Goal: Task Accomplishment & Management: Use online tool/utility

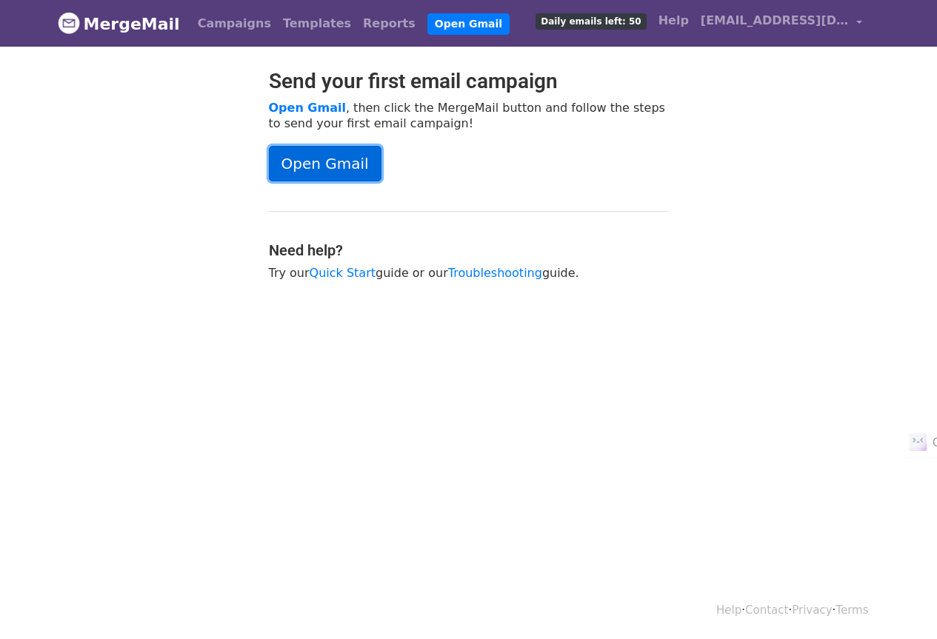
click at [330, 159] on link "Open Gmail" at bounding box center [325, 164] width 113 height 36
click at [338, 164] on link "Open Gmail" at bounding box center [325, 164] width 113 height 36
click at [342, 266] on link "Quick Start" at bounding box center [343, 273] width 66 height 14
click at [325, 157] on link "Open Gmail" at bounding box center [325, 164] width 113 height 36
click at [344, 167] on link "Open Gmail" at bounding box center [325, 164] width 113 height 36
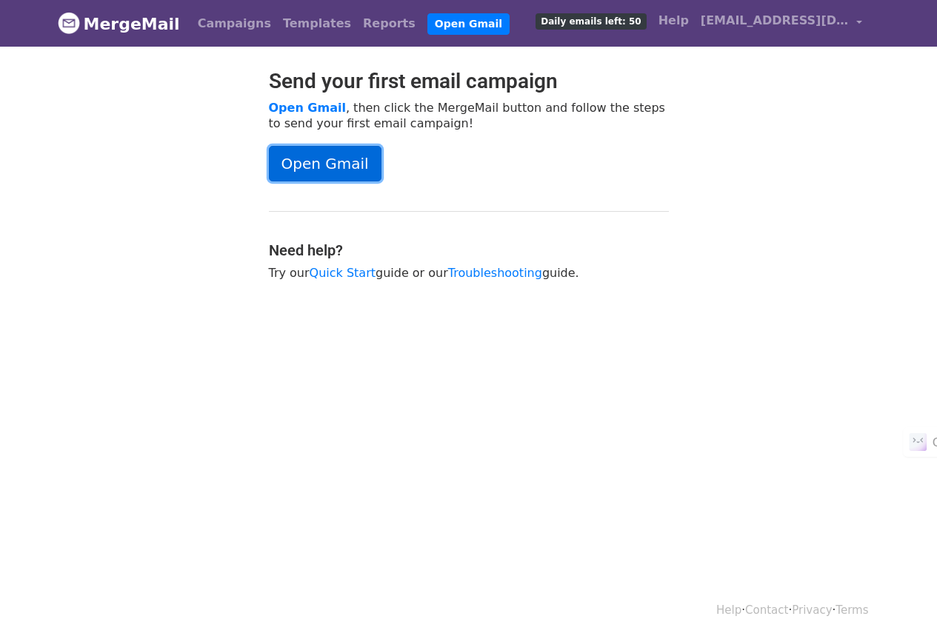
click at [296, 168] on link "Open Gmail" at bounding box center [325, 164] width 113 height 36
click at [296, 158] on link "Open Gmail" at bounding box center [325, 164] width 113 height 36
click at [316, 164] on link "Open Gmail" at bounding box center [325, 164] width 113 height 36
click at [671, 219] on div "Send your first email campaign Open Gmail , then click the MergeMail button and…" at bounding box center [469, 182] width 422 height 227
click at [641, 19] on span "Daily emails left: 50" at bounding box center [591, 21] width 110 height 16
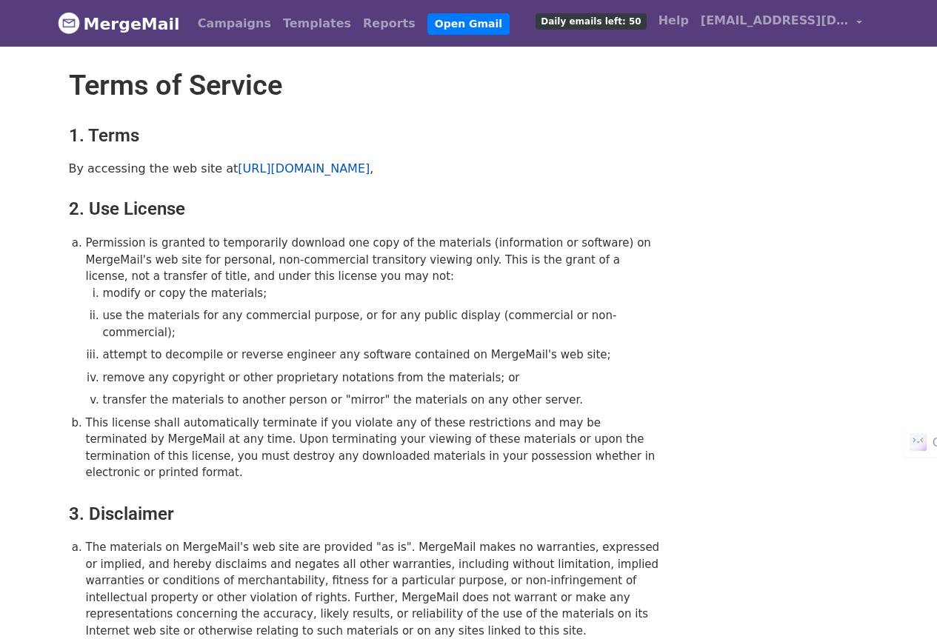
click at [281, 164] on link "https://www.mergemail.co" at bounding box center [304, 168] width 132 height 14
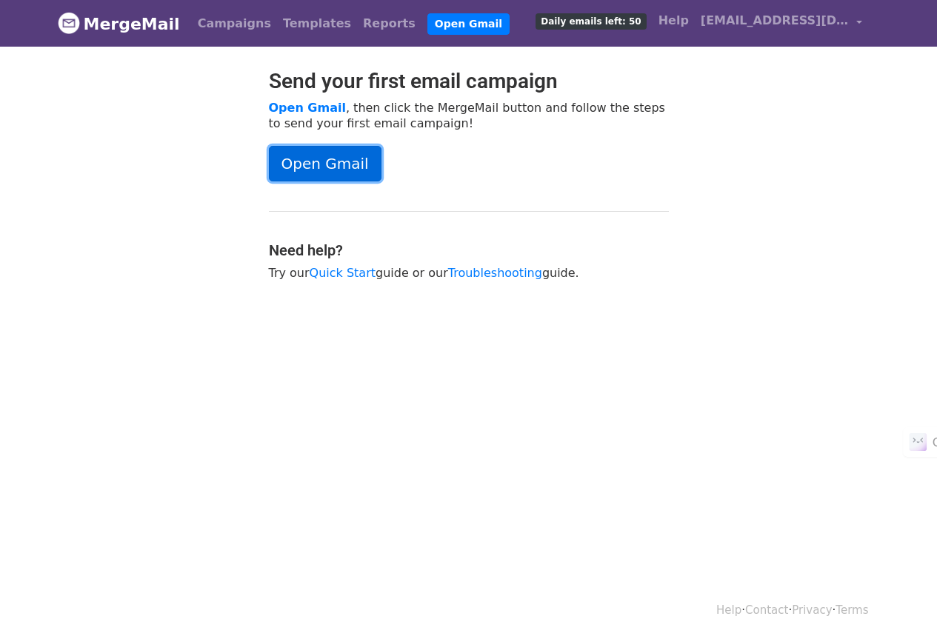
click at [334, 171] on link "Open Gmail" at bounding box center [325, 164] width 113 height 36
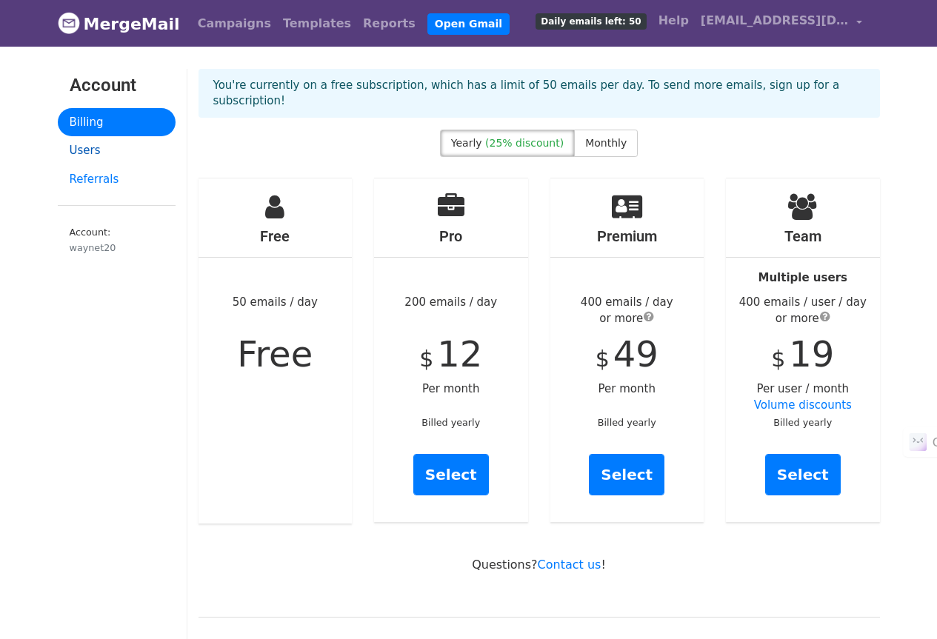
click at [96, 153] on link "Users" at bounding box center [117, 150] width 118 height 29
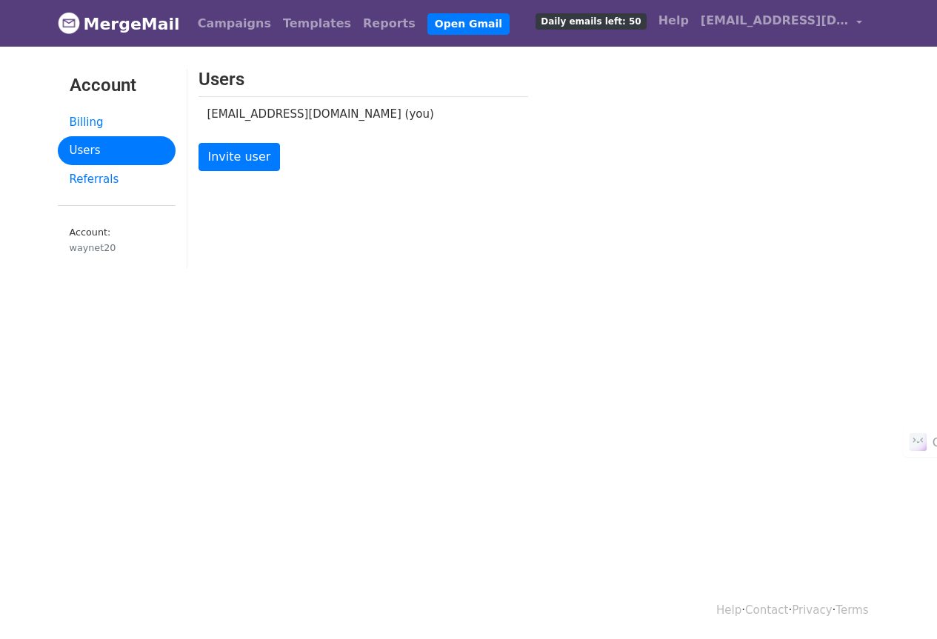
click at [84, 241] on div "waynet20" at bounding box center [117, 248] width 94 height 14
click at [84, 121] on link "Billing" at bounding box center [117, 122] width 118 height 29
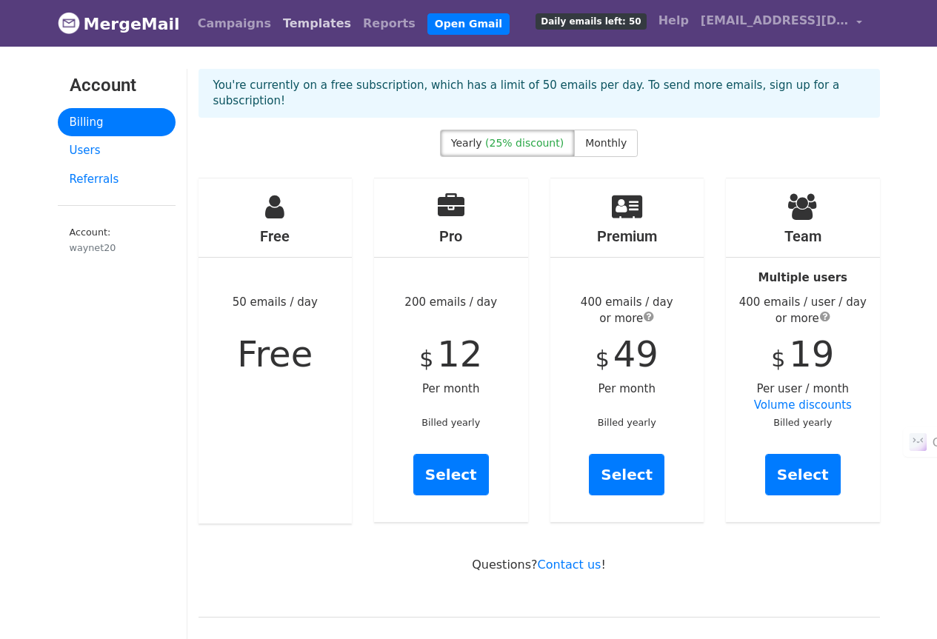
click at [290, 17] on link "Templates" at bounding box center [317, 24] width 80 height 30
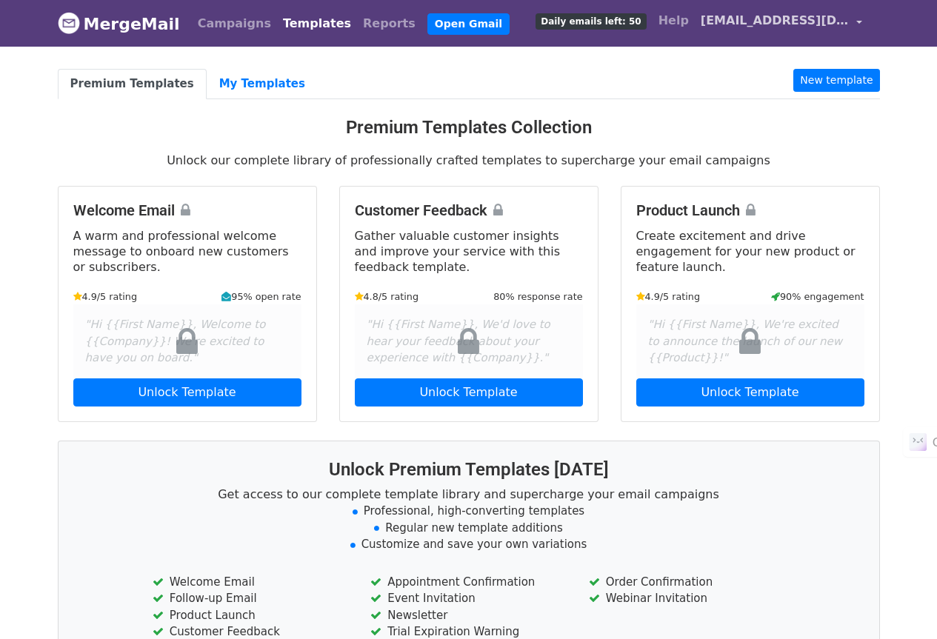
click at [847, 22] on span "[EMAIL_ADDRESS][DOMAIN_NAME]" at bounding box center [775, 21] width 148 height 18
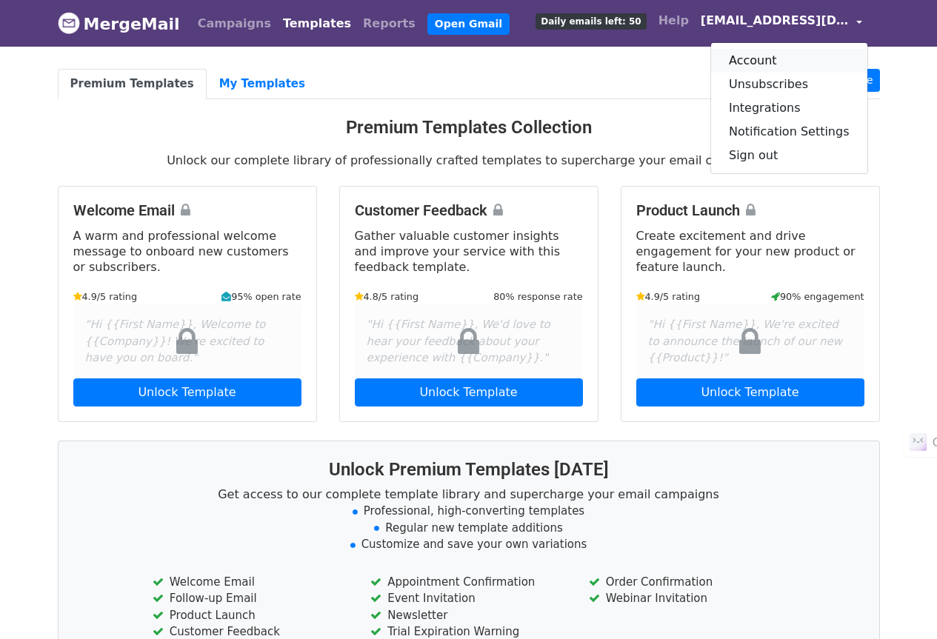
click at [774, 65] on link "Account" at bounding box center [789, 61] width 156 height 24
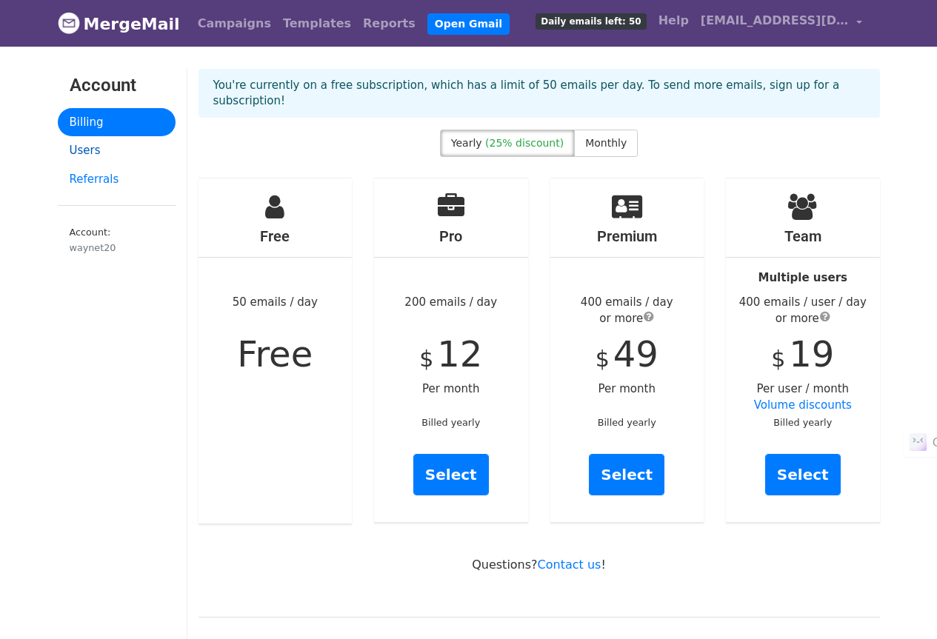
click at [84, 151] on link "Users" at bounding box center [117, 150] width 118 height 29
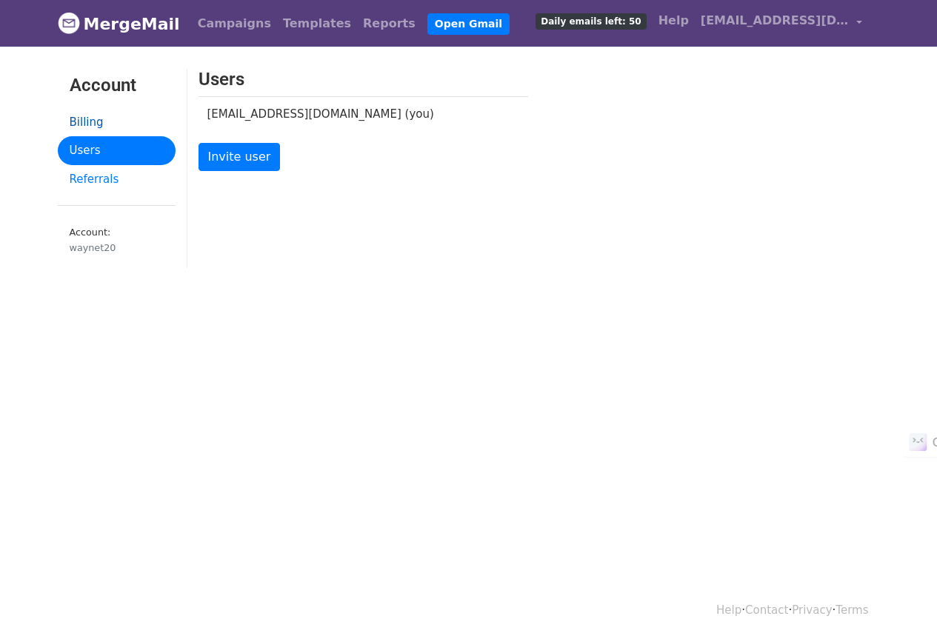
click at [89, 121] on link "Billing" at bounding box center [117, 122] width 118 height 29
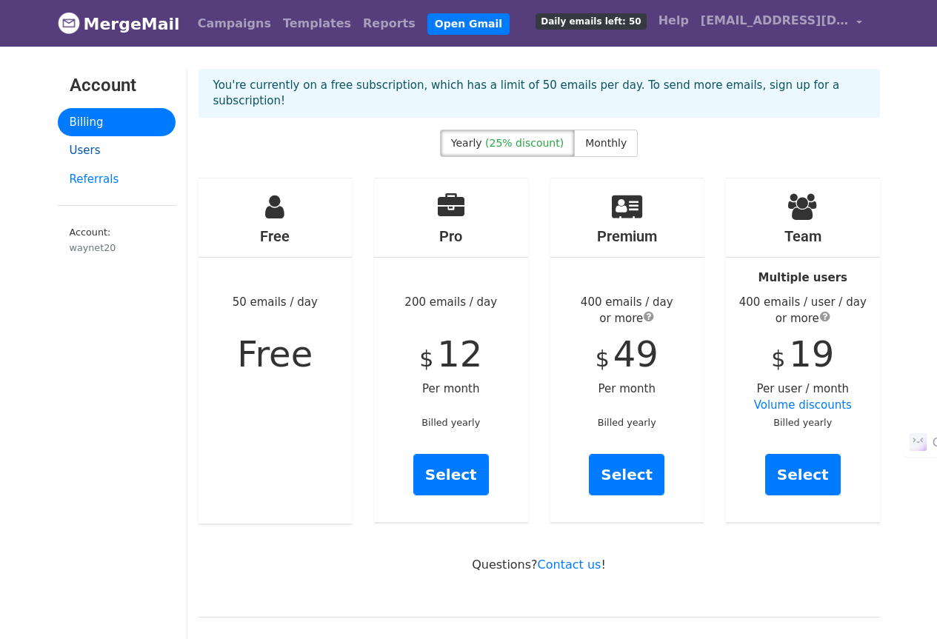
click at [85, 145] on link "Users" at bounding box center [117, 150] width 118 height 29
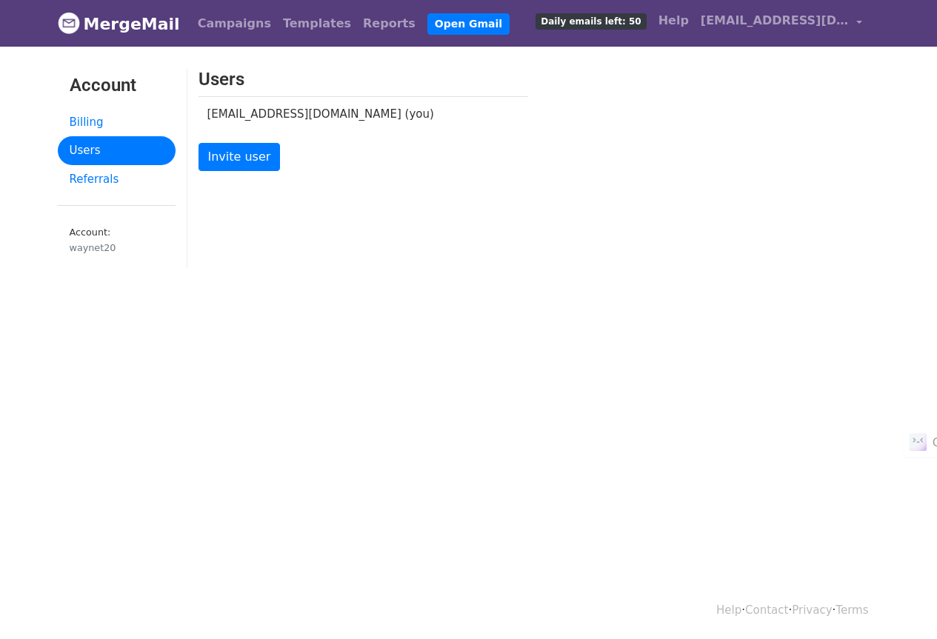
click at [231, 110] on td "[EMAIL_ADDRESS][DOMAIN_NAME] (you)" at bounding box center [352, 113] width 307 height 35
click at [93, 234] on small "Account: waynet20" at bounding box center [117, 241] width 94 height 28
click at [85, 124] on link "Billing" at bounding box center [117, 122] width 118 height 29
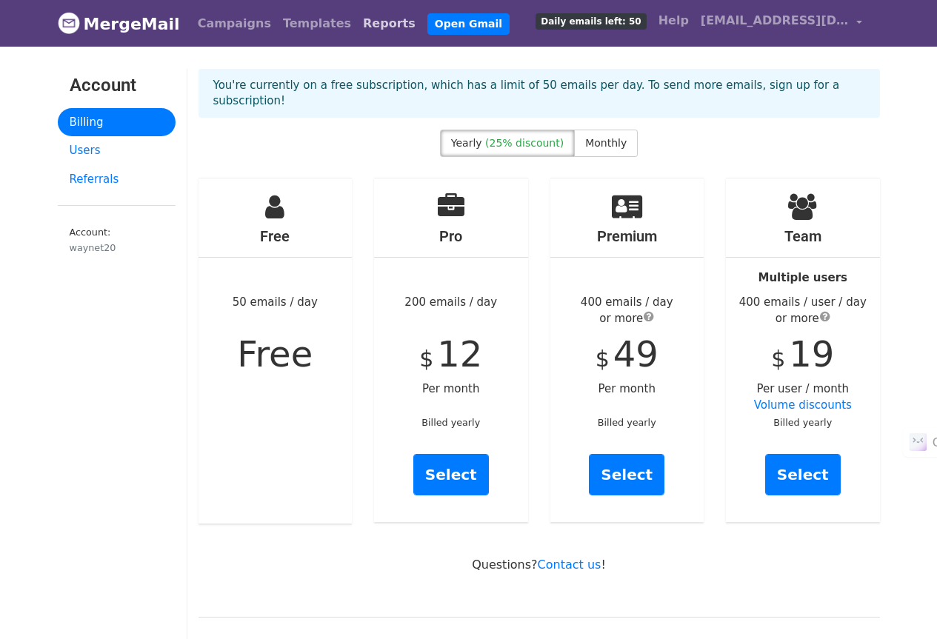
click at [357, 19] on link "Reports" at bounding box center [389, 24] width 64 height 30
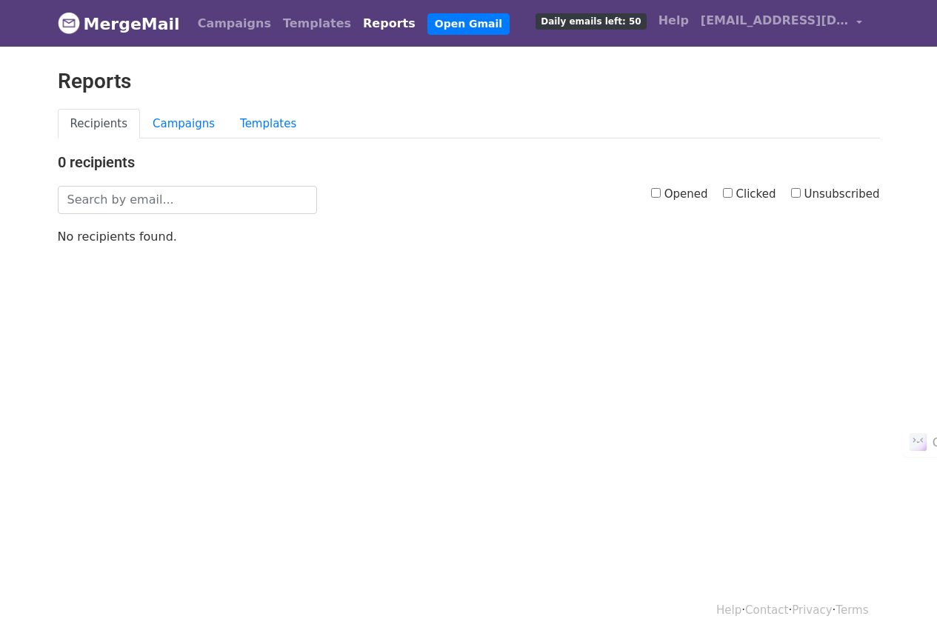
click at [150, 21] on link "MergeMail" at bounding box center [119, 23] width 122 height 31
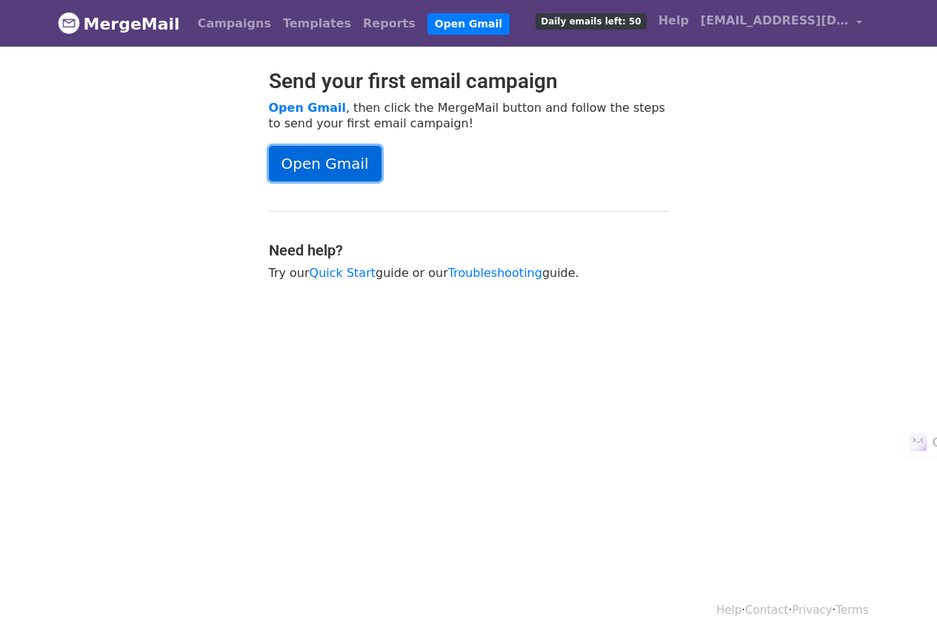
click at [313, 170] on link "Open Gmail" at bounding box center [325, 164] width 113 height 36
click at [333, 155] on link "Open Gmail" at bounding box center [325, 164] width 113 height 36
click at [456, 273] on link "Troubleshooting" at bounding box center [495, 273] width 94 height 14
click at [345, 166] on link "Open Gmail" at bounding box center [325, 164] width 113 height 36
click at [318, 270] on link "Quick Start" at bounding box center [343, 273] width 66 height 14
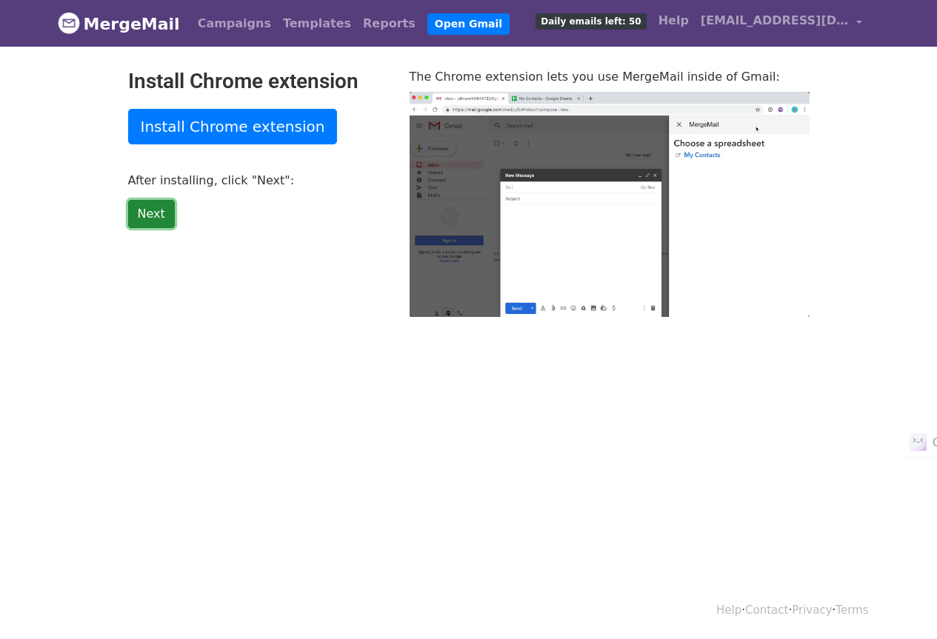
type input "60.69"
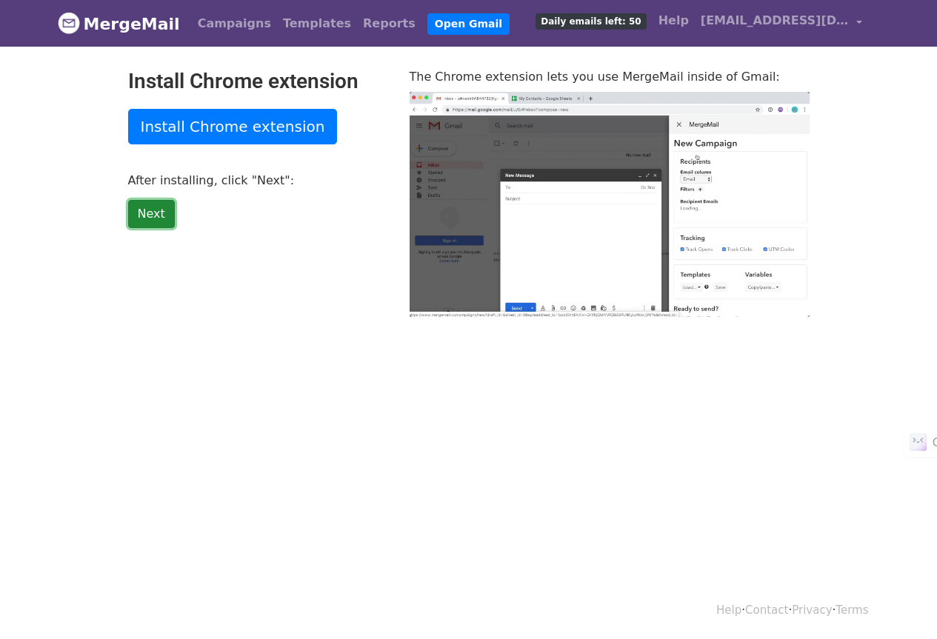
click at [139, 212] on link "Next" at bounding box center [151, 214] width 47 height 28
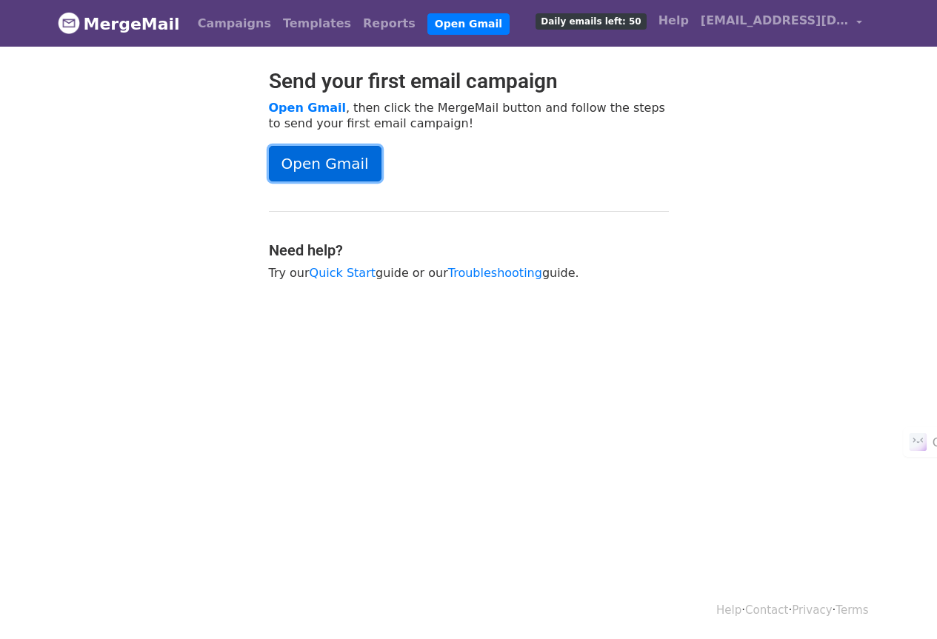
click at [339, 166] on link "Open Gmail" at bounding box center [325, 164] width 113 height 36
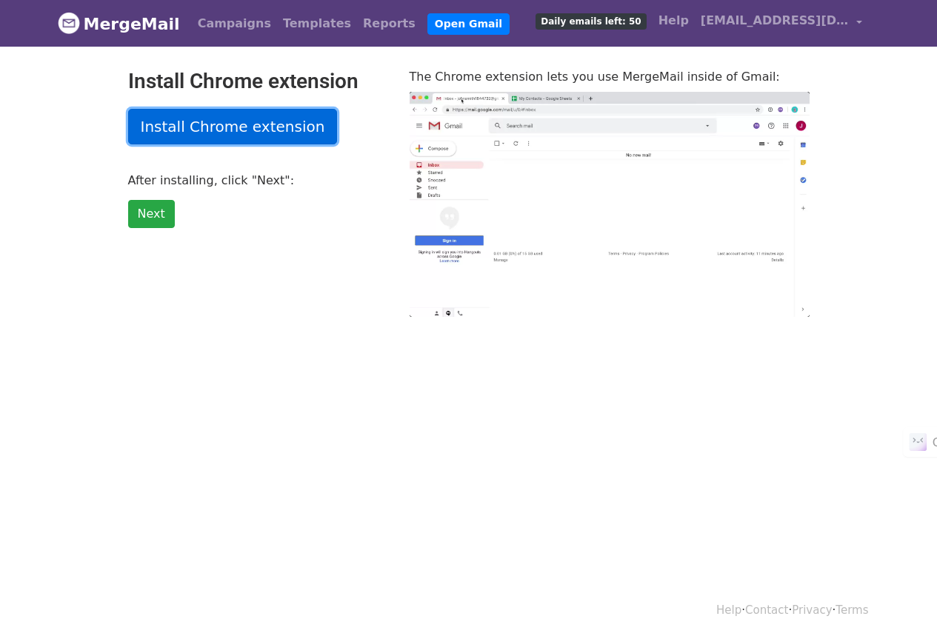
click at [289, 128] on link "Install Chrome extension" at bounding box center [233, 127] width 210 height 36
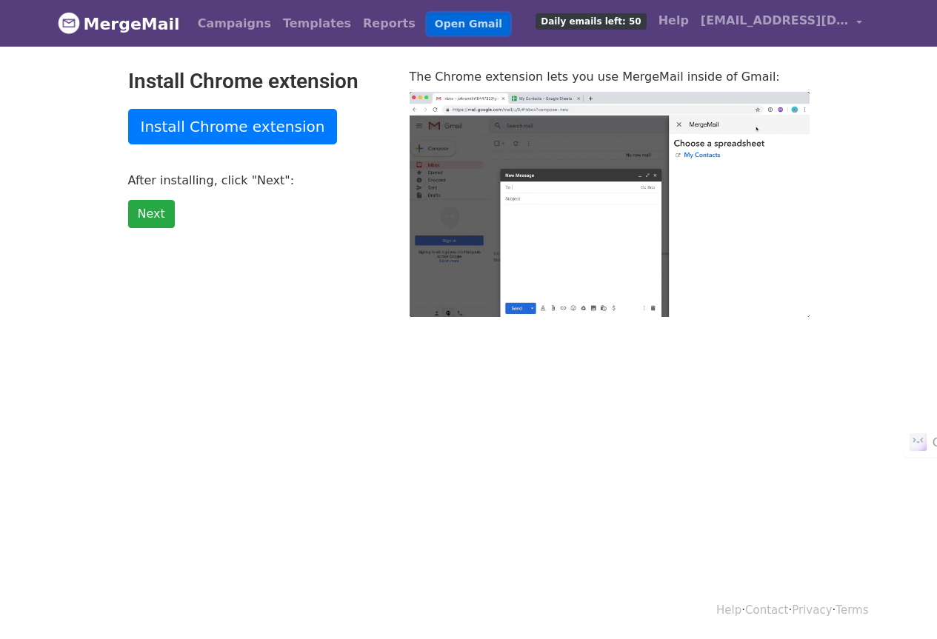
click at [427, 27] on link "Open Gmail" at bounding box center [468, 23] width 82 height 21
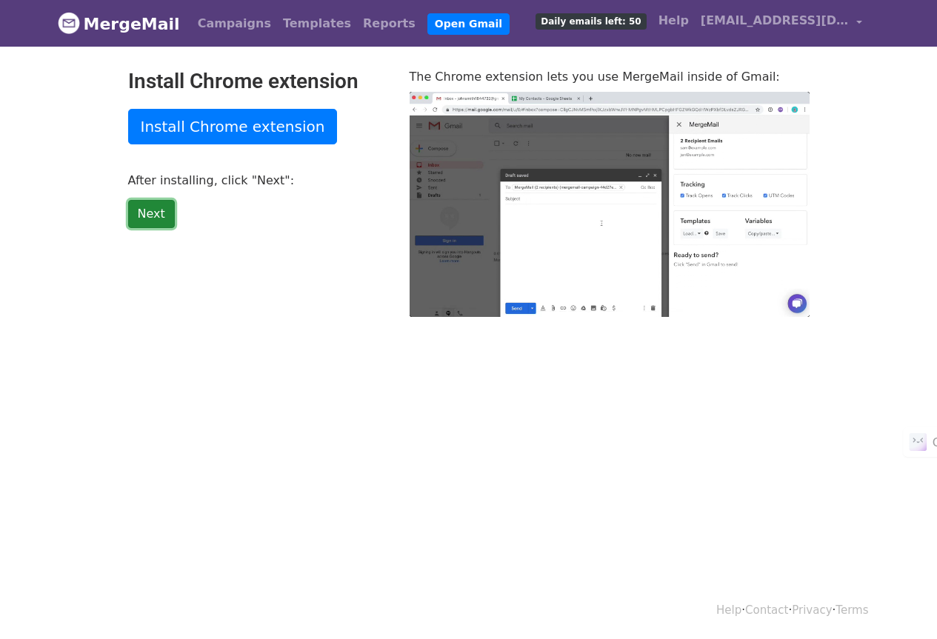
type input "68.42"
click at [153, 213] on link "Next" at bounding box center [151, 214] width 47 height 28
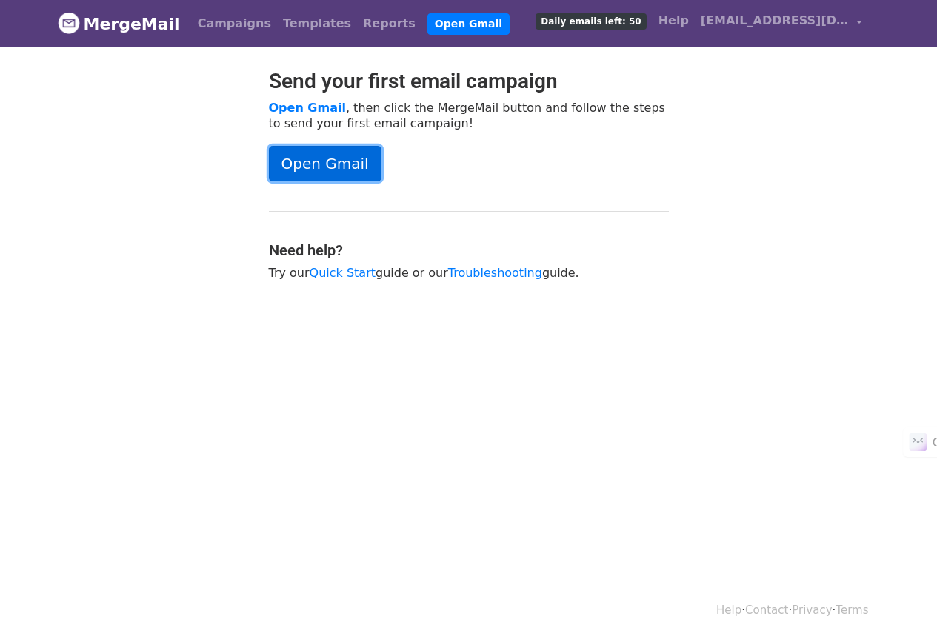
click at [356, 161] on link "Open Gmail" at bounding box center [325, 164] width 113 height 36
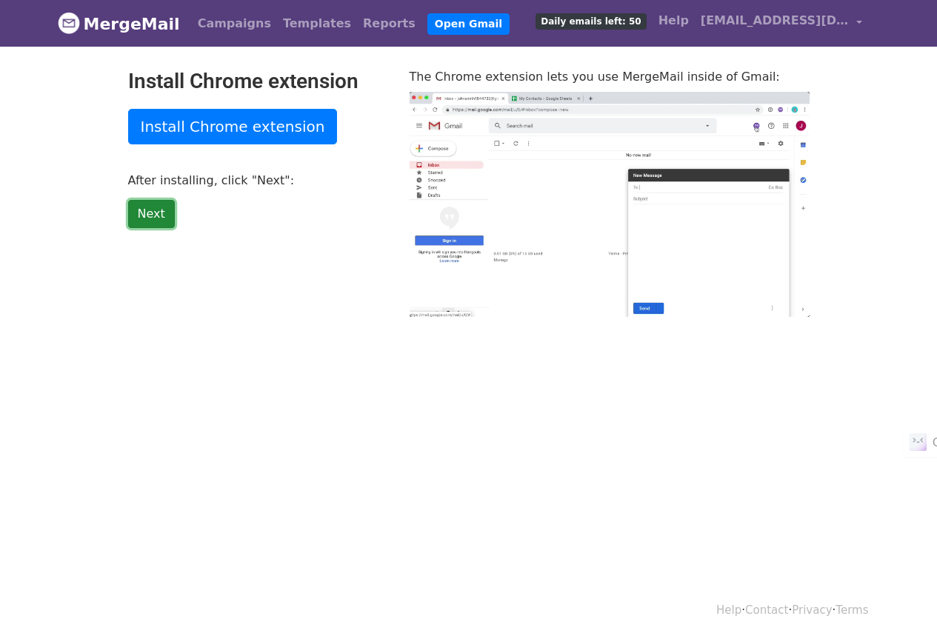
click at [144, 209] on link "Next" at bounding box center [151, 214] width 47 height 28
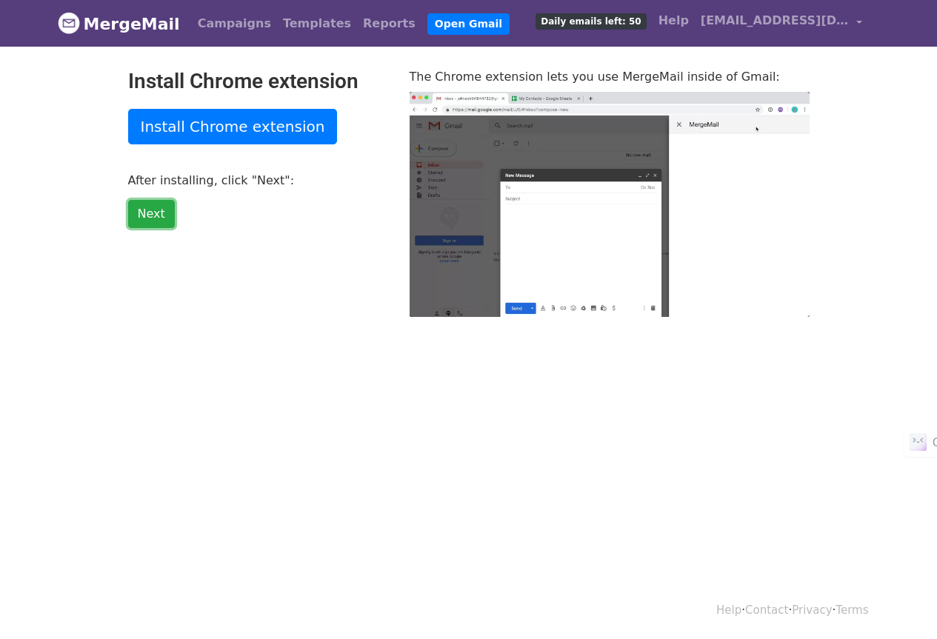
type input "14.07"
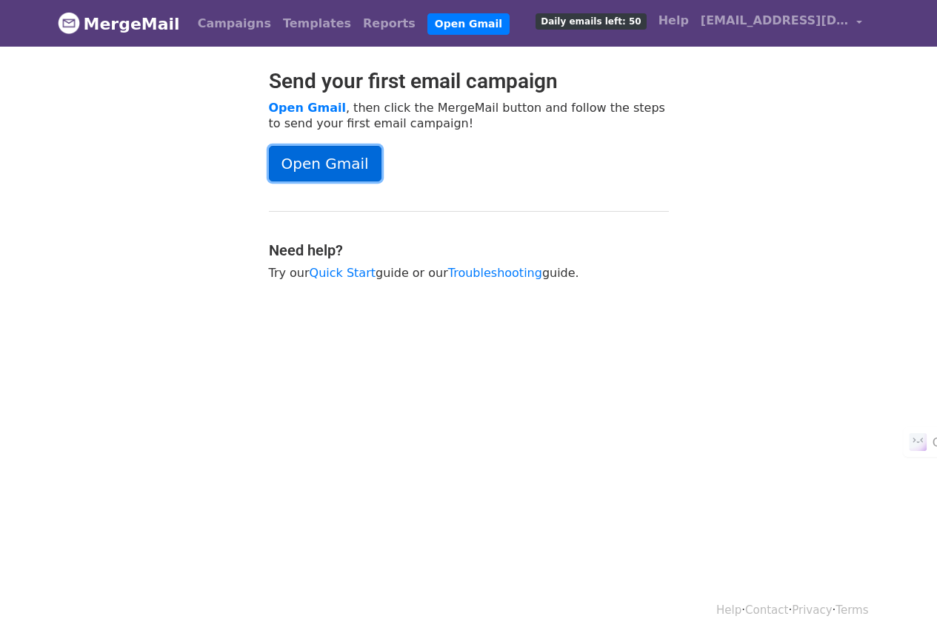
click at [332, 158] on link "Open Gmail" at bounding box center [325, 164] width 113 height 36
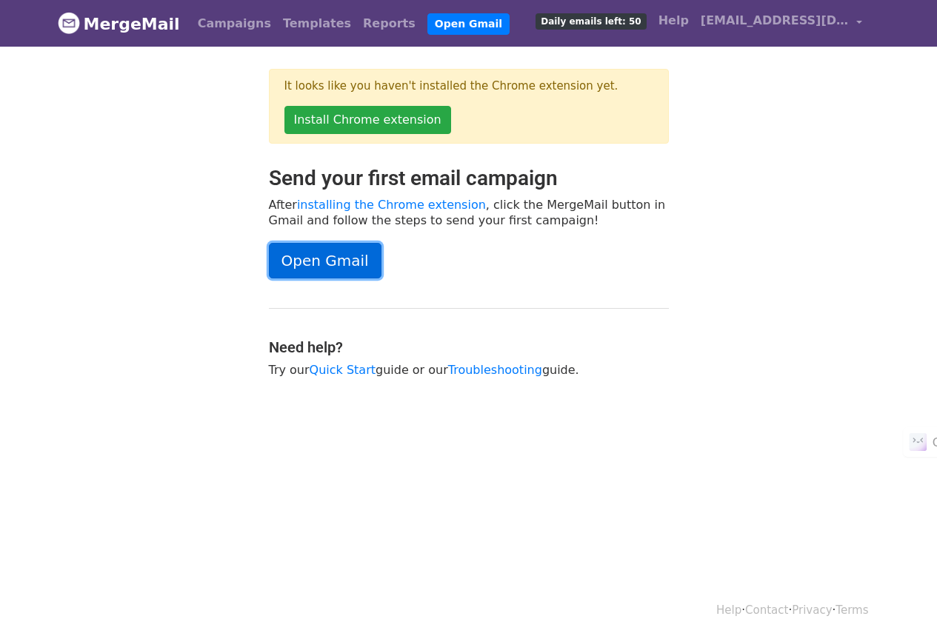
click at [339, 265] on link "Open Gmail" at bounding box center [325, 261] width 113 height 36
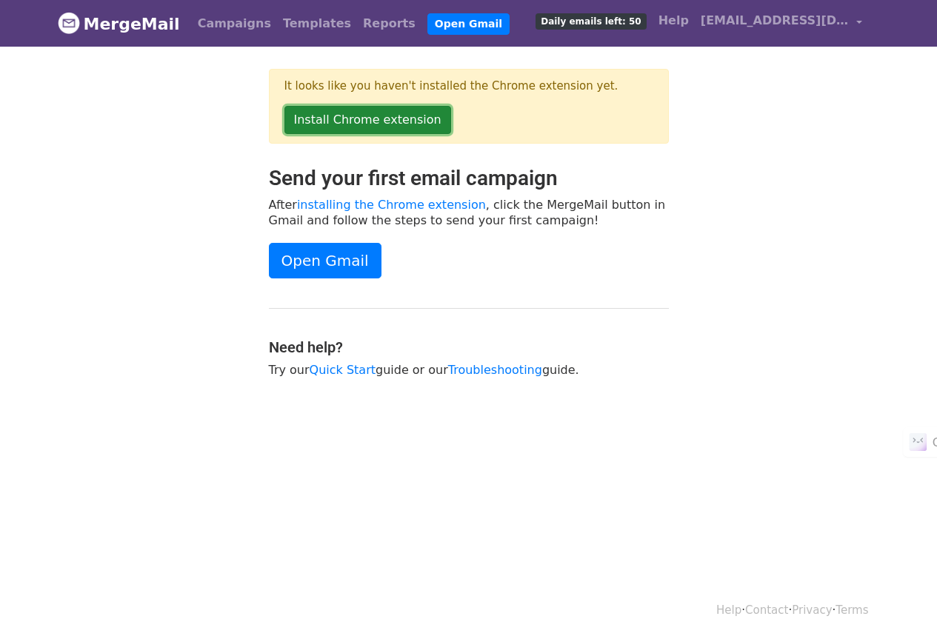
click at [367, 119] on link "Install Chrome extension" at bounding box center [367, 120] width 167 height 28
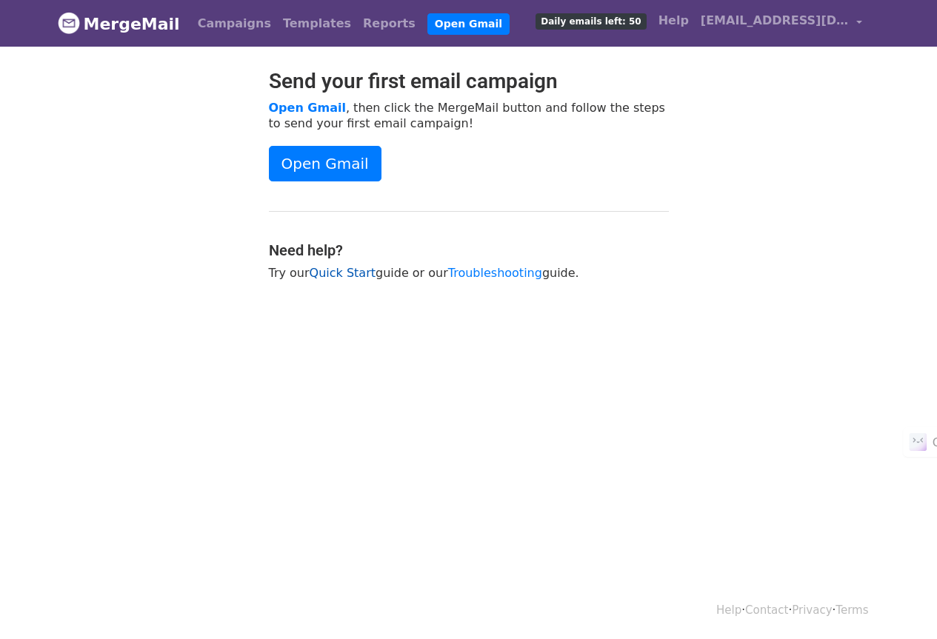
click at [340, 271] on link "Quick Start" at bounding box center [343, 273] width 66 height 14
click at [316, 108] on link "Open Gmail" at bounding box center [307, 108] width 77 height 14
click at [350, 166] on link "Open Gmail" at bounding box center [325, 164] width 113 height 36
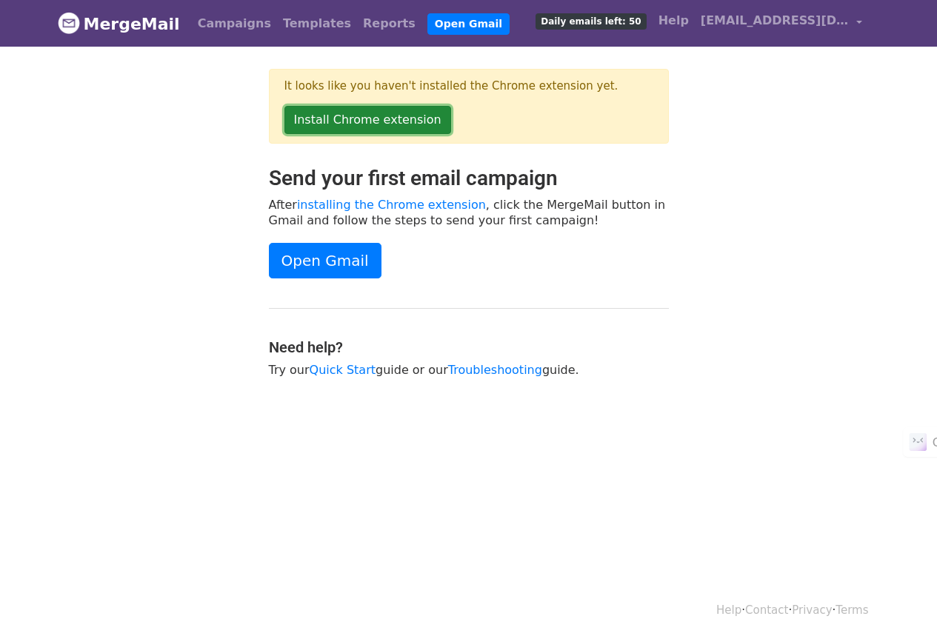
click at [385, 125] on link "Install Chrome extension" at bounding box center [367, 120] width 167 height 28
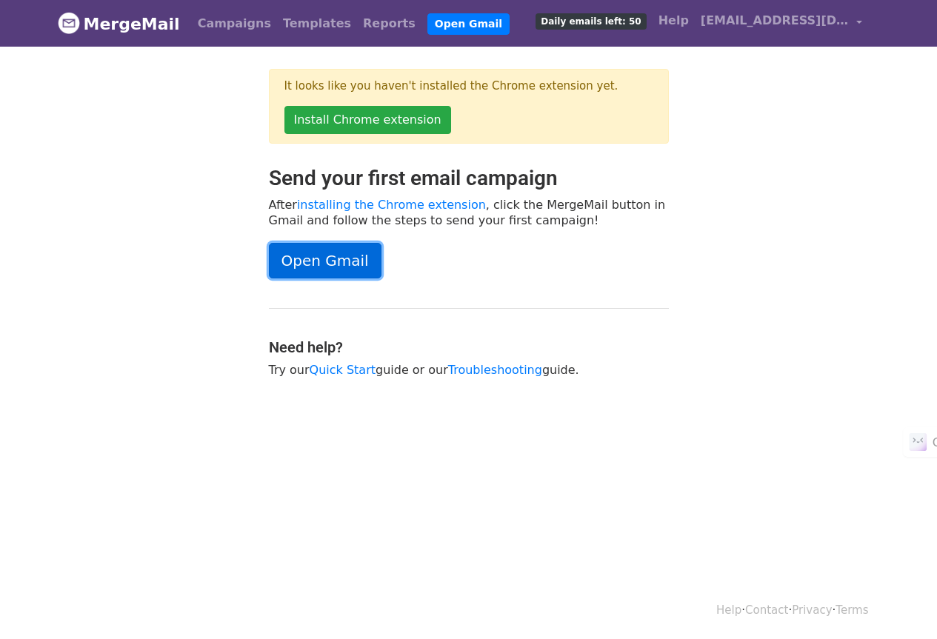
click at [338, 263] on link "Open Gmail" at bounding box center [325, 261] width 113 height 36
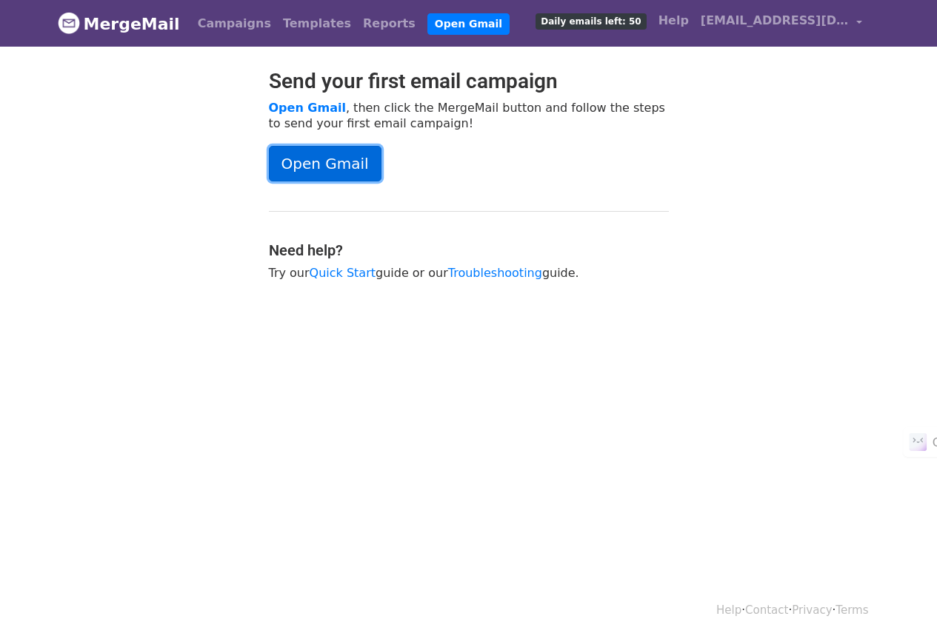
click at [334, 168] on link "Open Gmail" at bounding box center [325, 164] width 113 height 36
